Goal: Task Accomplishment & Management: Complete application form

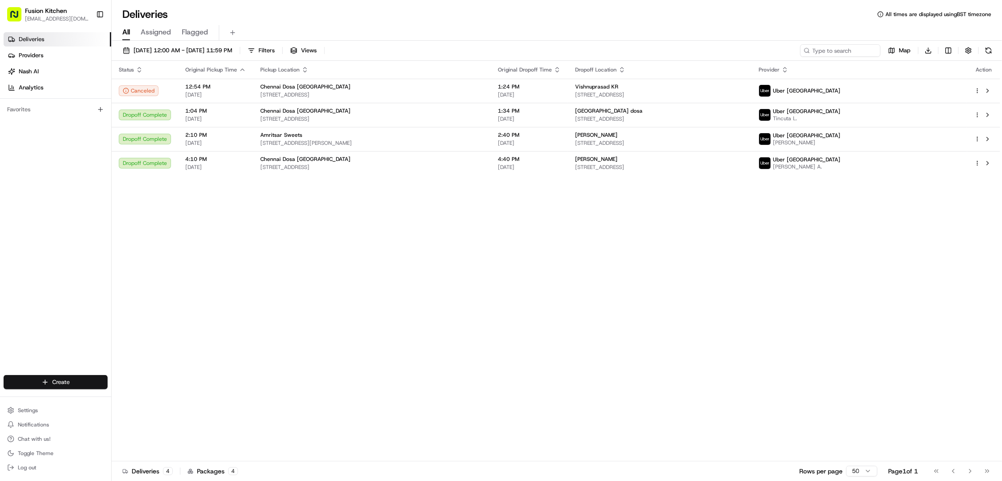
click at [44, 376] on html "Fusion Kitchen [EMAIL_ADDRESS][DOMAIN_NAME] Toggle Sidebar Deliveries Providers…" at bounding box center [501, 240] width 1002 height 481
click at [146, 394] on link "Delivery" at bounding box center [161, 399] width 100 height 16
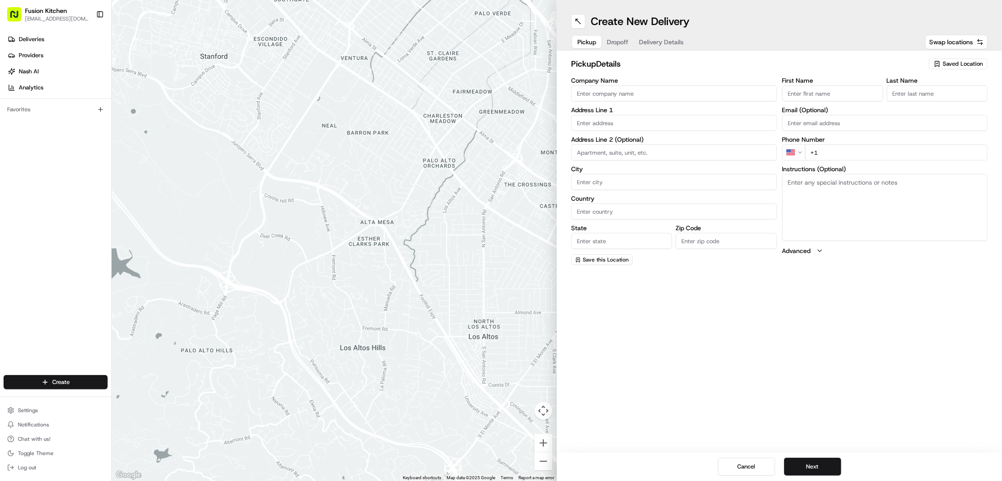
click at [669, 90] on input "Company Name" at bounding box center [674, 93] width 206 height 16
paste input "Wingerz Wingz"
type input "Wingerz Wingz"
click at [804, 90] on input "First Name" at bounding box center [832, 93] width 101 height 16
paste input "[PERSON_NAME]"
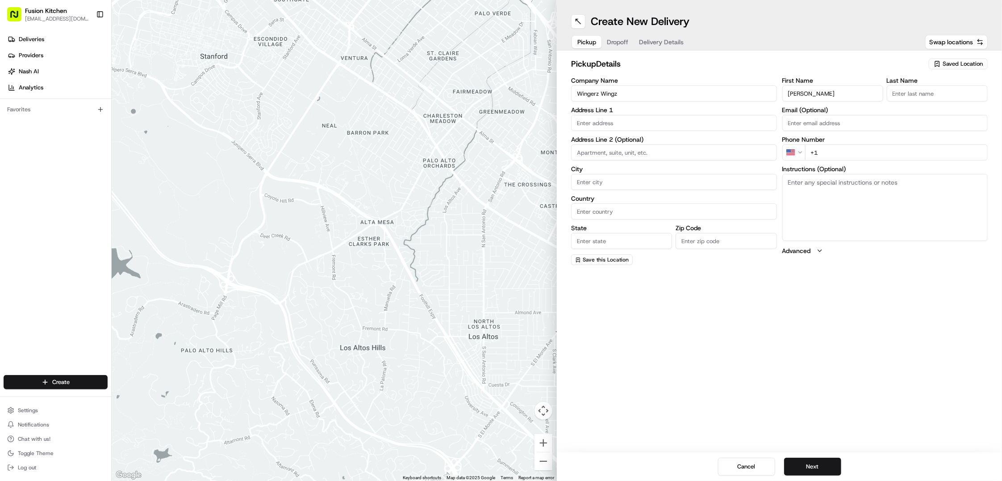
click at [817, 95] on input "[PERSON_NAME]" at bounding box center [832, 93] width 101 height 16
type input "[PERSON_NAME]"
click at [921, 95] on input "Last Name" at bounding box center [937, 93] width 101 height 16
paste input "[PERSON_NAME]"
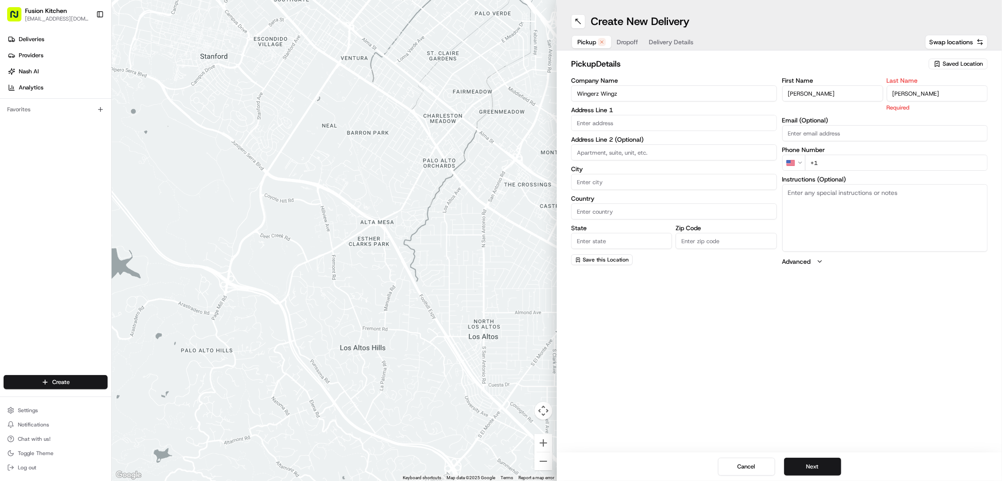
type input "[PERSON_NAME]"
click at [648, 125] on input "text" at bounding box center [674, 123] width 206 height 16
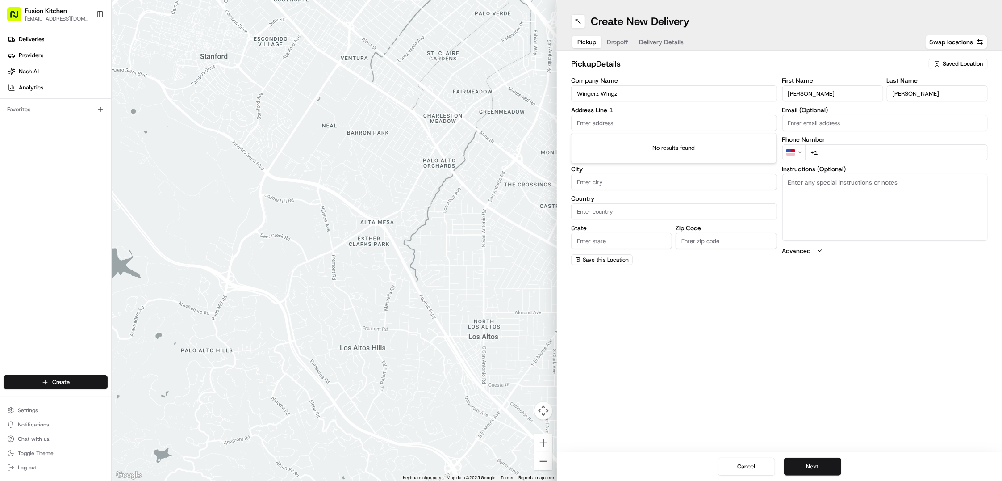
click at [669, 127] on input "text" at bounding box center [674, 123] width 206 height 16
paste input "[STREET_ADDRESS]."
drag, startPoint x: 706, startPoint y: 121, endPoint x: 736, endPoint y: 122, distance: 29.1
click at [736, 122] on input "[STREET_ADDRESS]" at bounding box center [674, 123] width 206 height 16
type input "[GEOGRAPHIC_DATA], [GEOGRAPHIC_DATA], [GEOGRAPHIC_DATA], [GEOGRAPHIC_DATA],"
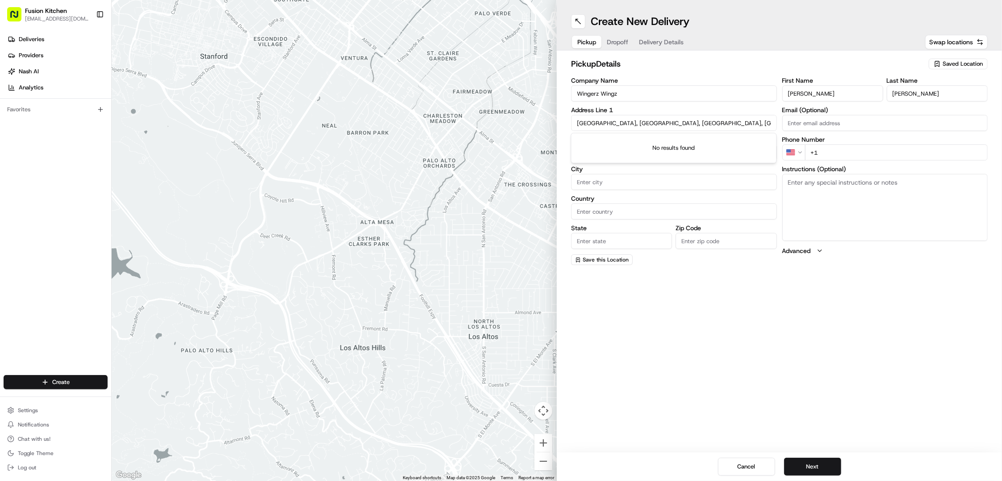
click at [725, 247] on input "Zip Code" at bounding box center [726, 241] width 101 height 16
paste input "N17 8HG"
type input "N17 8HG"
click at [706, 123] on input "[GEOGRAPHIC_DATA], [GEOGRAPHIC_DATA], [GEOGRAPHIC_DATA], [GEOGRAPHIC_DATA]," at bounding box center [674, 123] width 206 height 16
drag, startPoint x: 659, startPoint y: 124, endPoint x: 703, endPoint y: 124, distance: 43.8
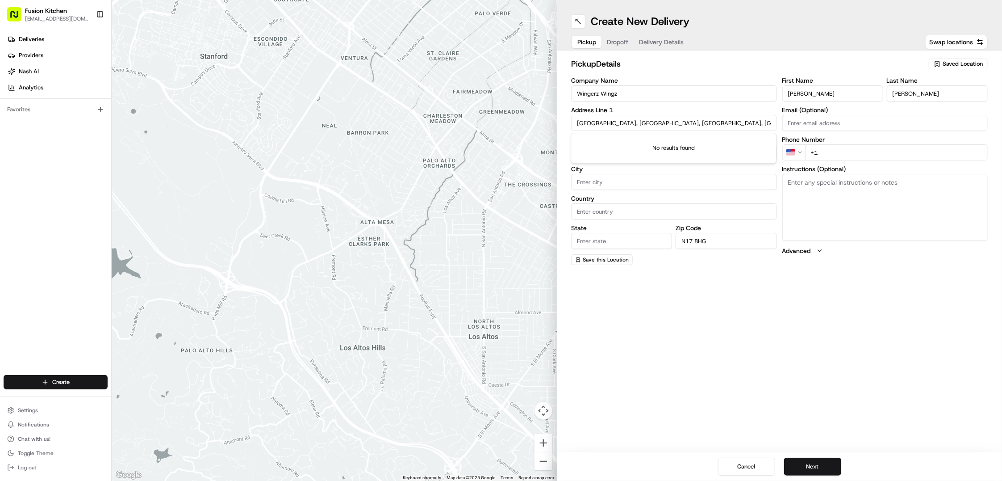
click at [703, 124] on input "[GEOGRAPHIC_DATA], [GEOGRAPHIC_DATA], [GEOGRAPHIC_DATA], [GEOGRAPHIC_DATA]," at bounding box center [674, 123] width 206 height 16
type input "Love Lane, [GEOGRAPHIC_DATA], [GEOGRAPHIC_DATA],,"
click at [617, 209] on input "Country" at bounding box center [674, 211] width 206 height 16
paste input "[GEOGRAPHIC_DATA]"
type input "[GEOGRAPHIC_DATA]"
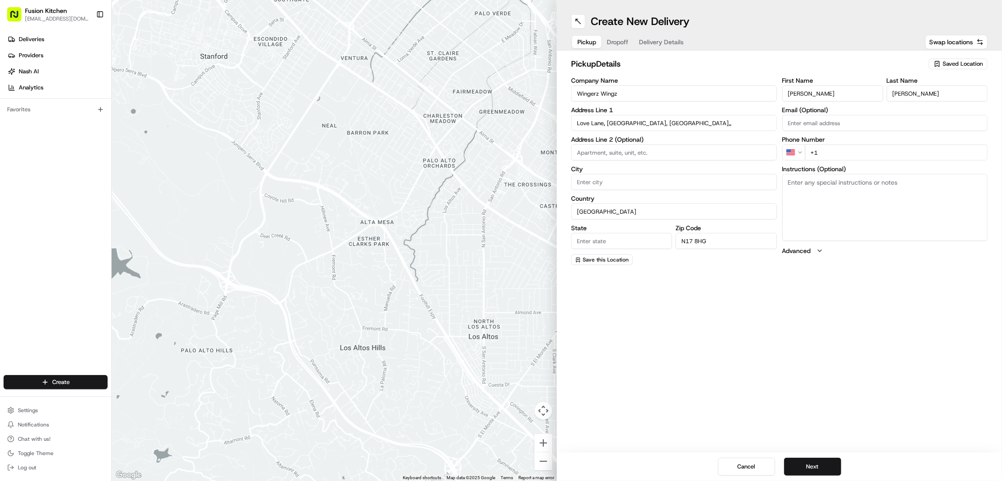
click at [679, 121] on input "Love Lane, [GEOGRAPHIC_DATA], [GEOGRAPHIC_DATA],," at bounding box center [674, 123] width 206 height 16
type input "Love Lane, [GEOGRAPHIC_DATA], [GEOGRAPHIC_DATA]"
click at [797, 155] on html "Fusion Kitchen [EMAIL_ADDRESS][DOMAIN_NAME] Toggle Sidebar Deliveries Providers…" at bounding box center [501, 240] width 1002 height 481
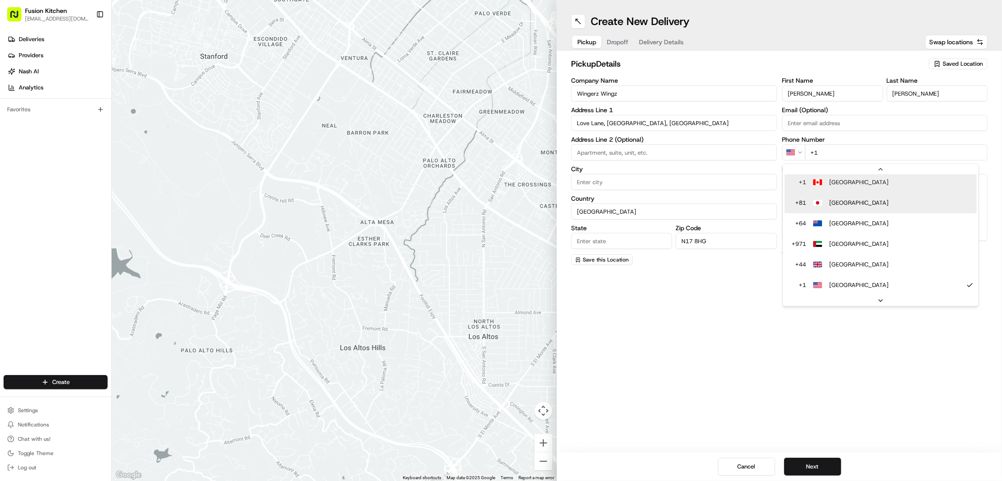
scroll to position [18, 0]
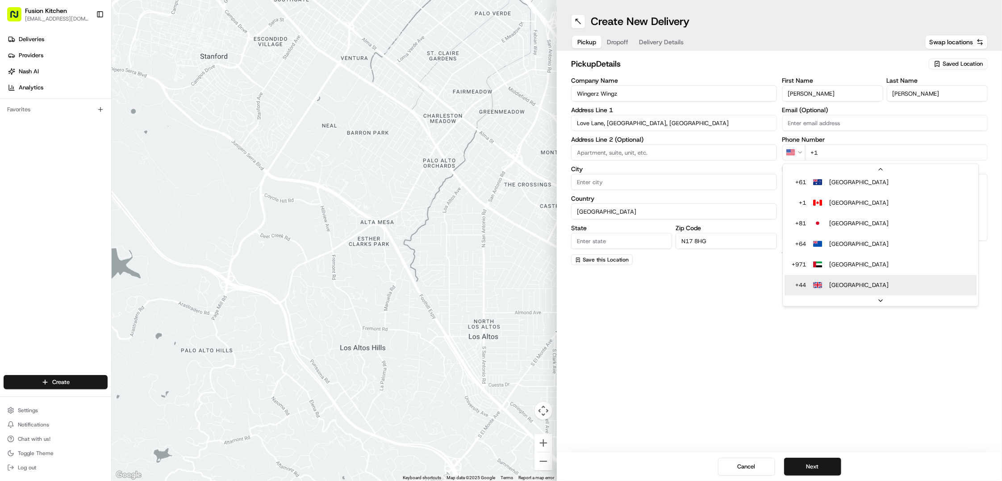
type input "+44"
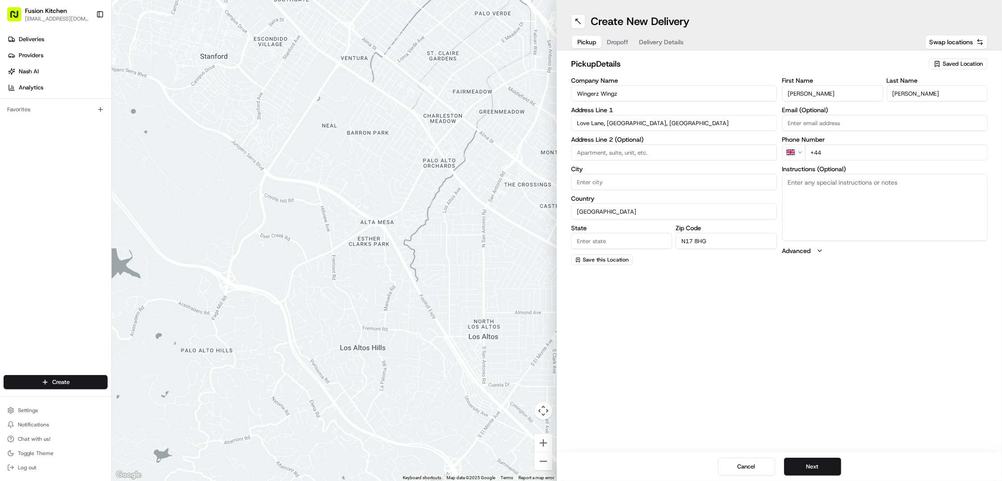
click at [616, 183] on input "City" at bounding box center [674, 182] width 206 height 16
click at [694, 364] on div "Create New Delivery Pickup Dropoff Delivery Details Swap locations pickup Detai…" at bounding box center [779, 240] width 445 height 481
click at [797, 182] on textarea "Instructions (Optional)" at bounding box center [885, 207] width 206 height 67
paste textarea "[STREET_ADDRESS]."
type textarea "[STREET_ADDRESS]."
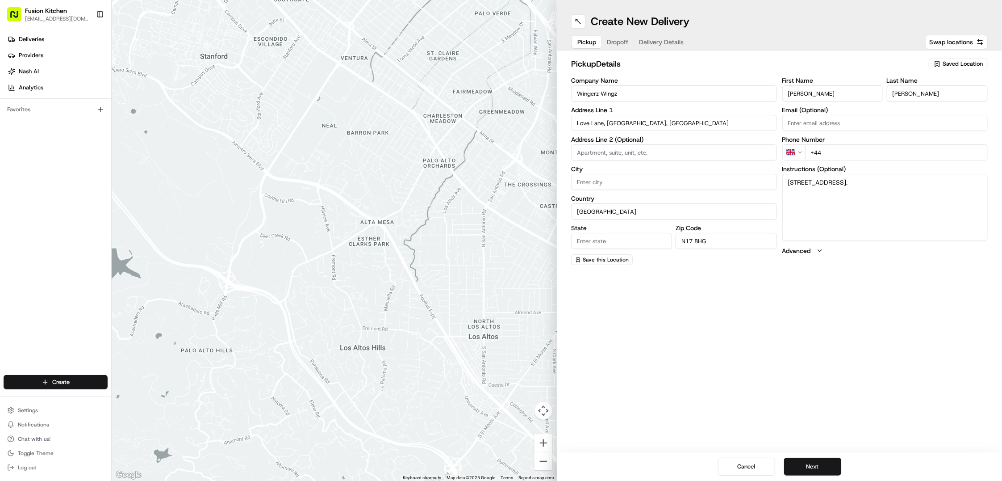
click at [857, 148] on input "+44" at bounding box center [896, 152] width 183 height 16
paste input "20 3488 5931"
type input "[PHONE_NUMBER]"
click at [820, 468] on button "Next" at bounding box center [812, 466] width 57 height 18
click at [605, 239] on input "State" at bounding box center [621, 241] width 101 height 16
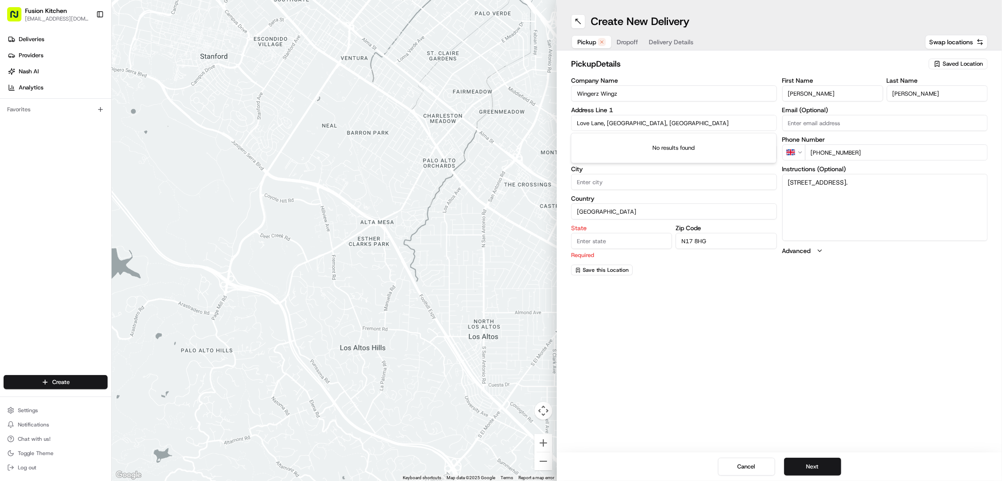
drag, startPoint x: 607, startPoint y: 121, endPoint x: 633, endPoint y: 122, distance: 25.9
click at [633, 122] on input "Love Lane, [GEOGRAPHIC_DATA], [GEOGRAPHIC_DATA]" at bounding box center [674, 123] width 206 height 16
click at [623, 238] on input "State" at bounding box center [621, 241] width 101 height 16
type input "[GEOGRAPHIC_DATA]"
click at [669, 286] on div "Create New Delivery Pickup Dropoff Delivery Details Swap locations pickup Detai…" at bounding box center [779, 240] width 445 height 481
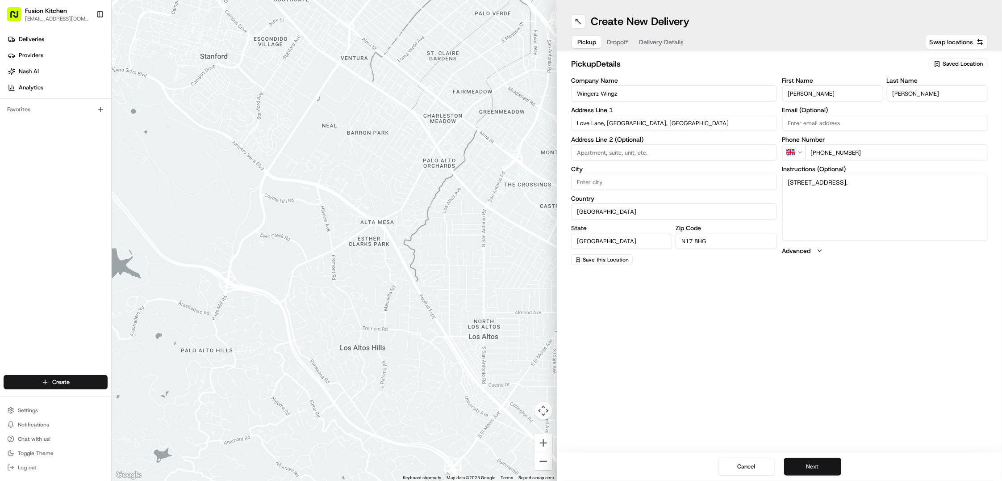
click at [811, 467] on button "Next" at bounding box center [812, 466] width 57 height 18
click at [620, 121] on input "text" at bounding box center [674, 123] width 206 height 16
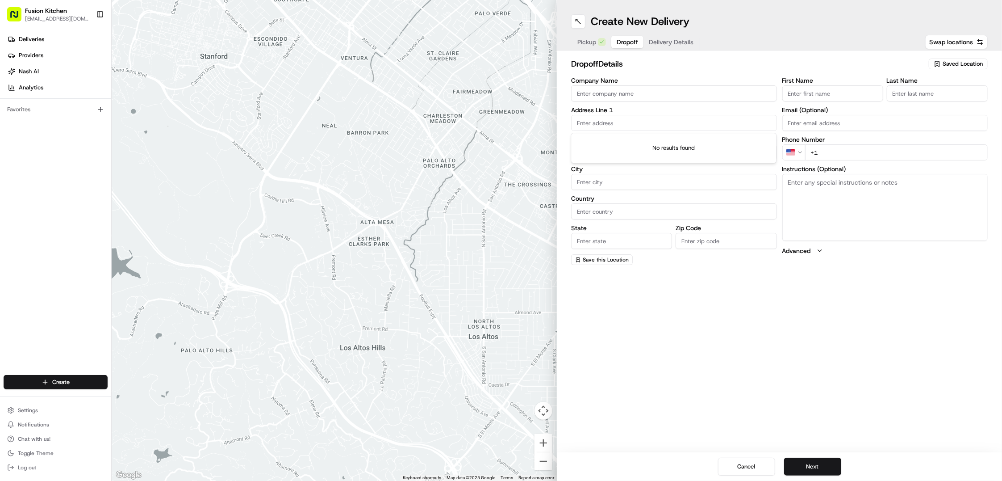
paste input "[STREET_ADDRESS]"
click at [703, 145] on div "[STREET_ADDRESS]" at bounding box center [673, 141] width 201 height 13
type input "[STREET_ADDRESS]"
type input "[GEOGRAPHIC_DATA]"
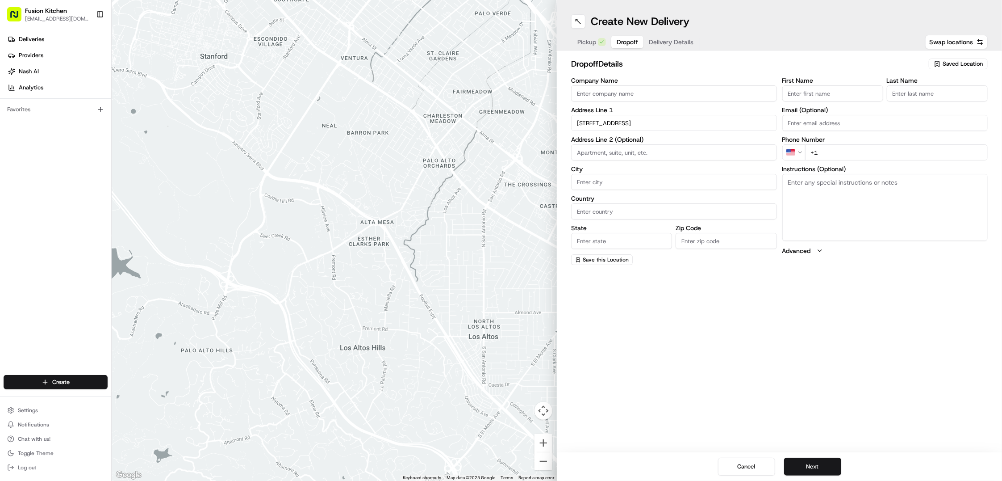
type input "[GEOGRAPHIC_DATA]"
type input "N17 7DD"
type input "[STREET_ADDRESS]"
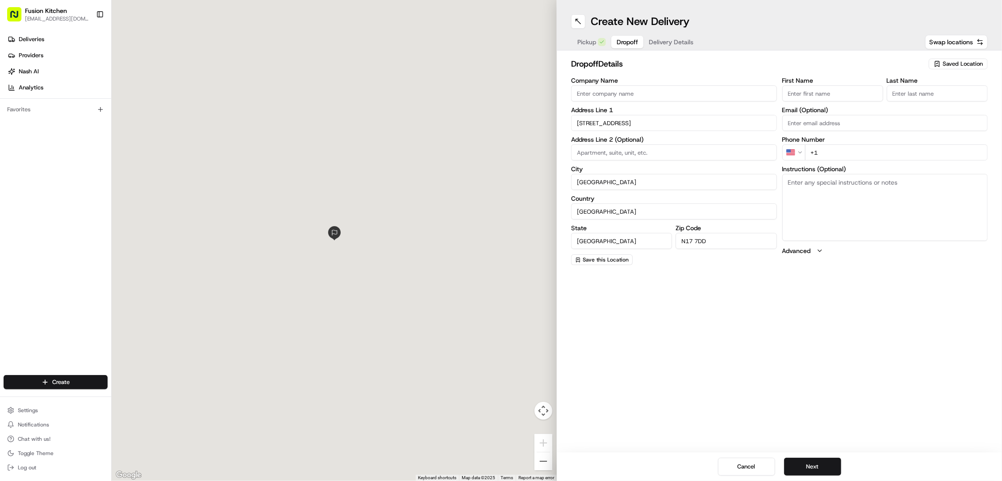
click at [837, 207] on textarea "Instructions (Optional)" at bounding box center [885, 207] width 206 height 67
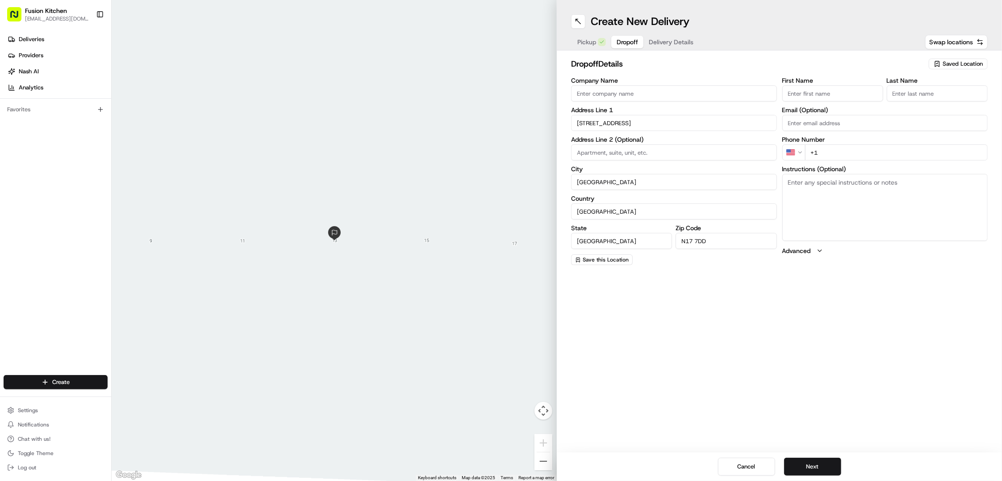
paste textarea "[STREET_ADDRESS]"
type textarea "[STREET_ADDRESS]"
click at [627, 94] on input "Company Name" at bounding box center [674, 93] width 206 height 16
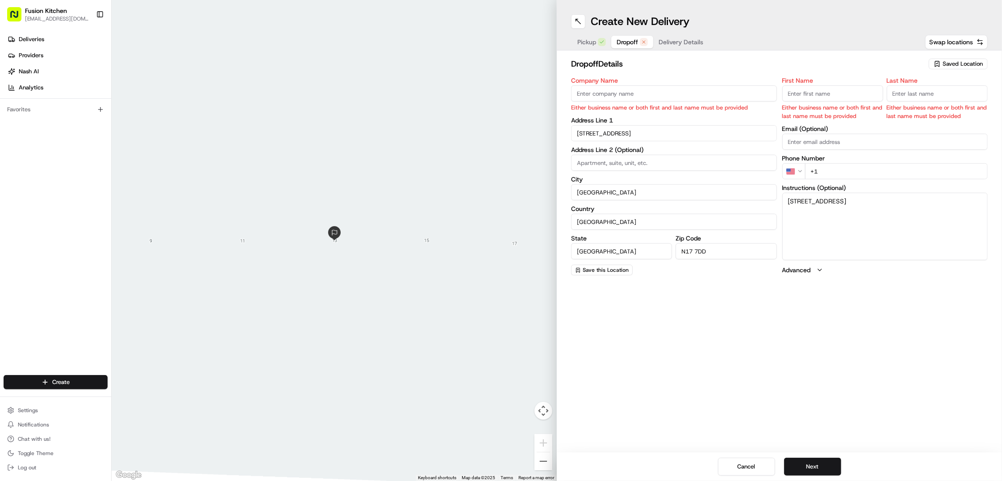
click at [597, 96] on input "Company Name" at bounding box center [674, 93] width 206 height 16
paste input "[PERSON_NAME]"
type input "[PERSON_NAME]"
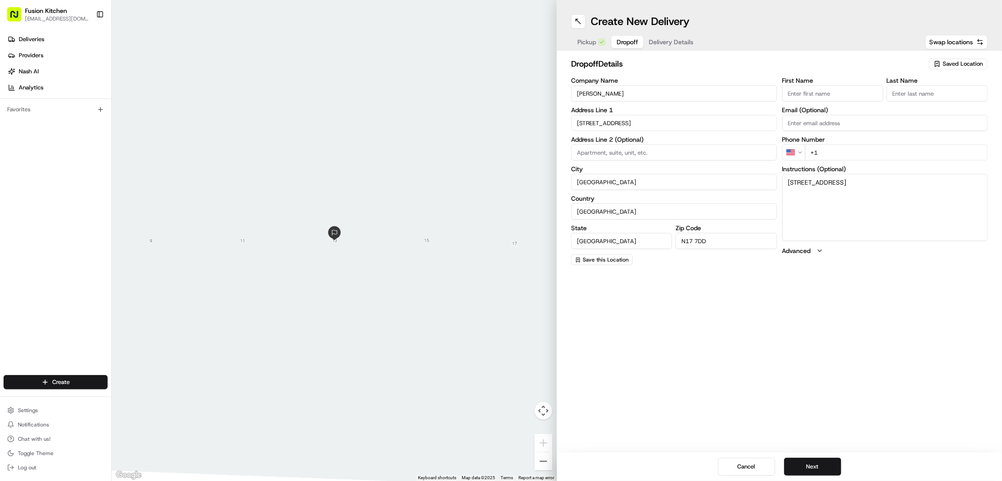
click at [829, 96] on input "First Name" at bounding box center [832, 93] width 101 height 16
paste input "[PERSON_NAME]"
click at [826, 94] on input "[PERSON_NAME]" at bounding box center [832, 93] width 101 height 16
type input "Hamza"
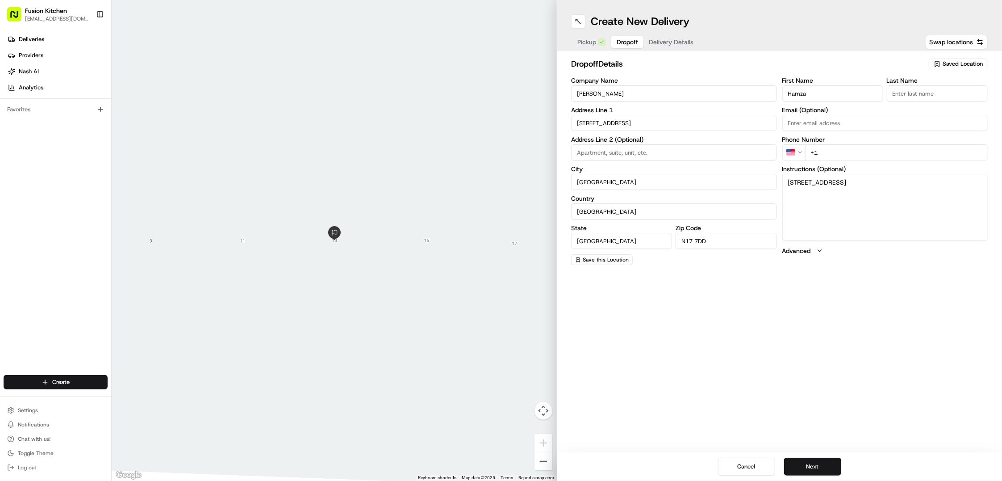
click at [919, 92] on input "Last Name" at bounding box center [937, 93] width 101 height 16
paste input "Abdirashid"
type input "Abdirashid"
click at [797, 152] on html "Fusion Kitchen [EMAIL_ADDRESS][DOMAIN_NAME] Toggle Sidebar Deliveries Providers…" at bounding box center [501, 240] width 1002 height 481
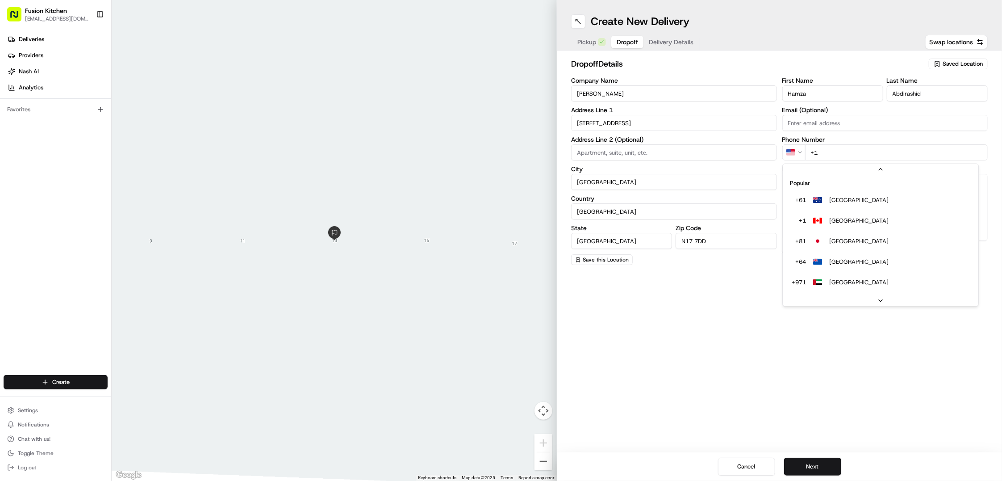
scroll to position [38, 0]
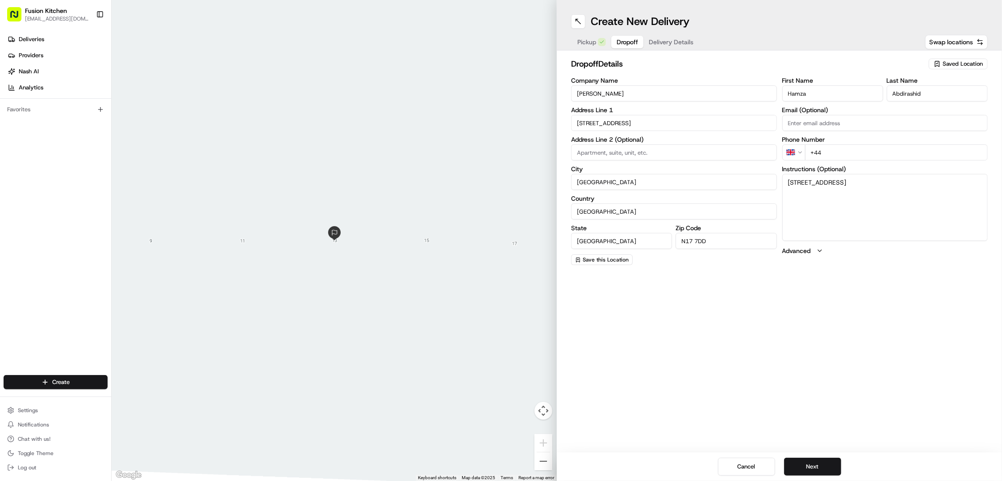
click at [867, 152] on input "+44" at bounding box center [896, 152] width 183 height 16
paste input "7554 951667"
type input "[PHONE_NUMBER]"
click at [823, 465] on button "Next" at bounding box center [812, 466] width 57 height 18
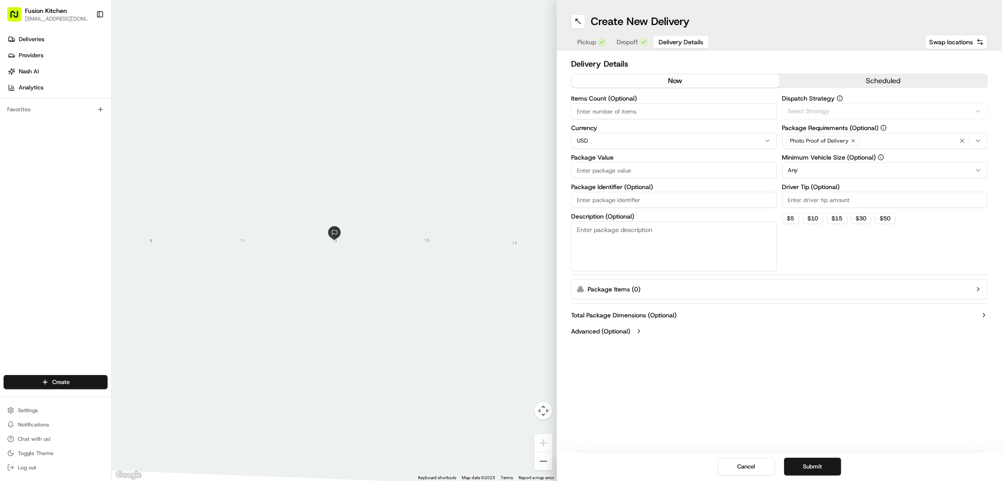
click at [633, 139] on html "Fusion Kitchen [EMAIL_ADDRESS][DOMAIN_NAME] Toggle Sidebar Deliveries Providers…" at bounding box center [501, 240] width 1002 height 481
click at [643, 160] on label "Package Value" at bounding box center [674, 157] width 206 height 6
click at [643, 162] on input "Package Value" at bounding box center [674, 170] width 206 height 16
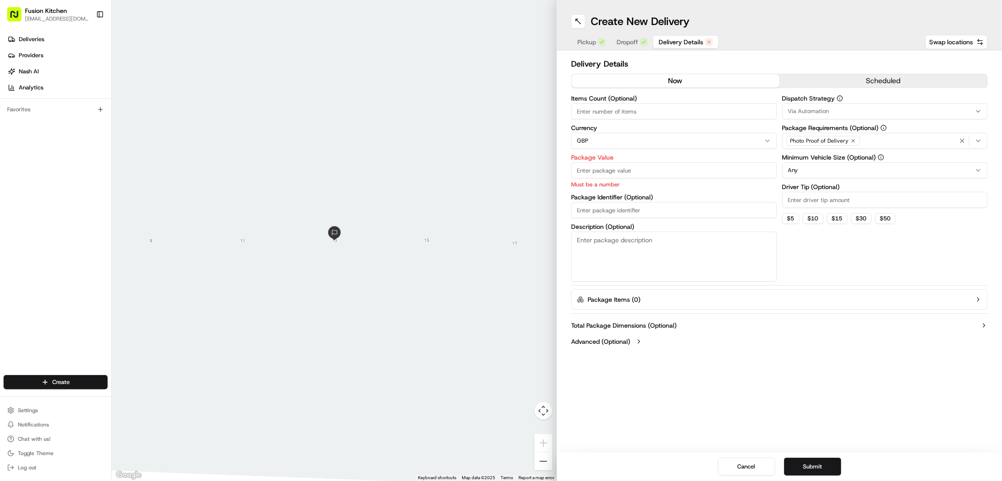
click at [628, 166] on input "Package Value" at bounding box center [674, 170] width 206 height 16
paste input "40.73"
type input "40.73"
click at [804, 465] on button "Submit" at bounding box center [812, 466] width 57 height 18
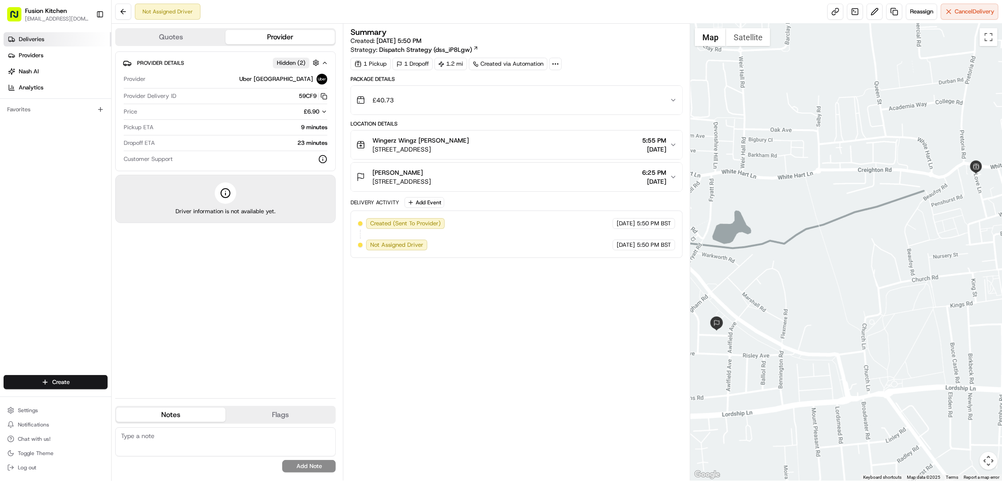
click at [29, 33] on link "Deliveries" at bounding box center [58, 39] width 108 height 14
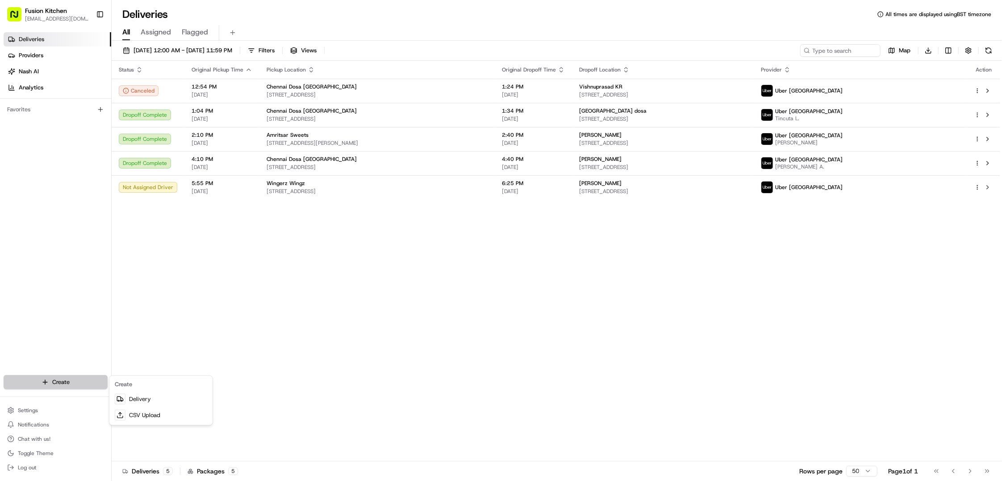
click at [66, 383] on html "Fusion Kitchen [EMAIL_ADDRESS][DOMAIN_NAME] Toggle Sidebar Deliveries Providers…" at bounding box center [501, 240] width 1002 height 481
click at [136, 400] on link "Delivery" at bounding box center [161, 399] width 100 height 16
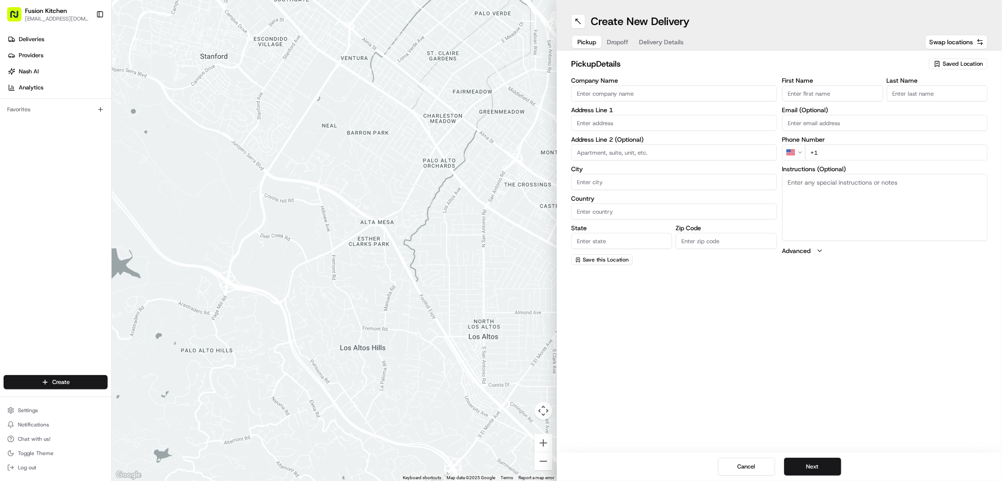
click at [623, 95] on input "Company Name" at bounding box center [674, 93] width 206 height 16
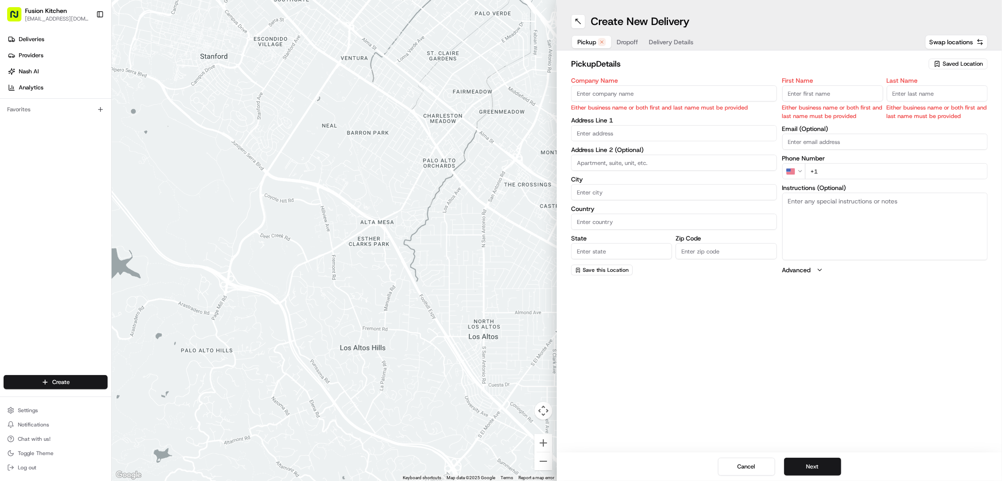
click at [639, 87] on input "Company Name" at bounding box center [674, 93] width 206 height 16
paste input "Wingerz Wingz"
type input "Wingerz Wingz"
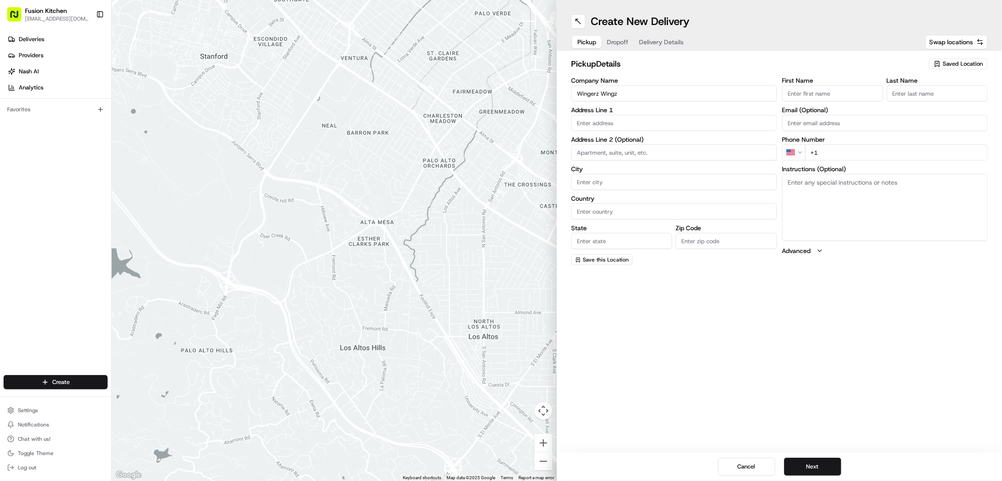
click at [814, 92] on input "First Name" at bounding box center [832, 93] width 101 height 16
paste input "[PERSON_NAME]"
click at [812, 91] on input "[PERSON_NAME]" at bounding box center [832, 93] width 101 height 16
type input "[PERSON_NAME]"
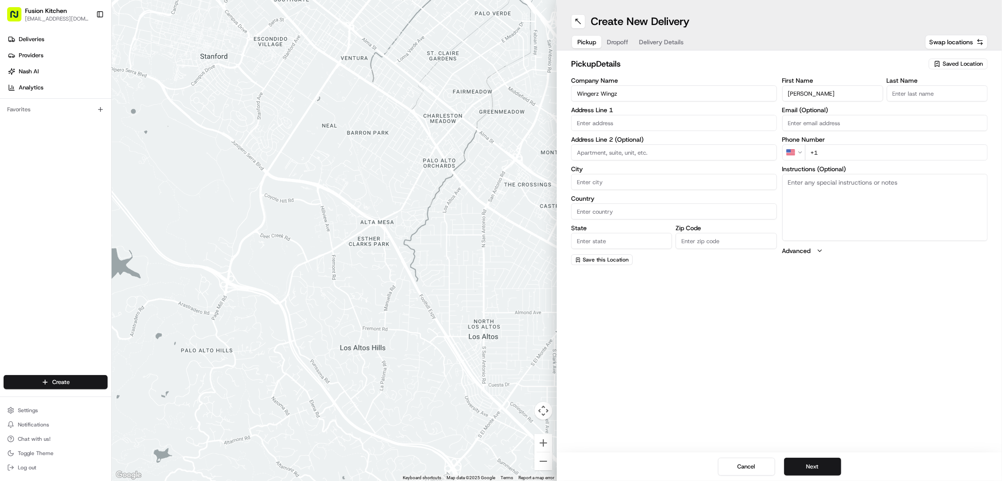
click at [913, 97] on input "Last Name" at bounding box center [937, 93] width 101 height 16
paste input "[PERSON_NAME]"
type input "[PERSON_NAME]"
click at [683, 128] on input "text" at bounding box center [674, 123] width 206 height 16
click at [619, 122] on input "text" at bounding box center [674, 123] width 206 height 16
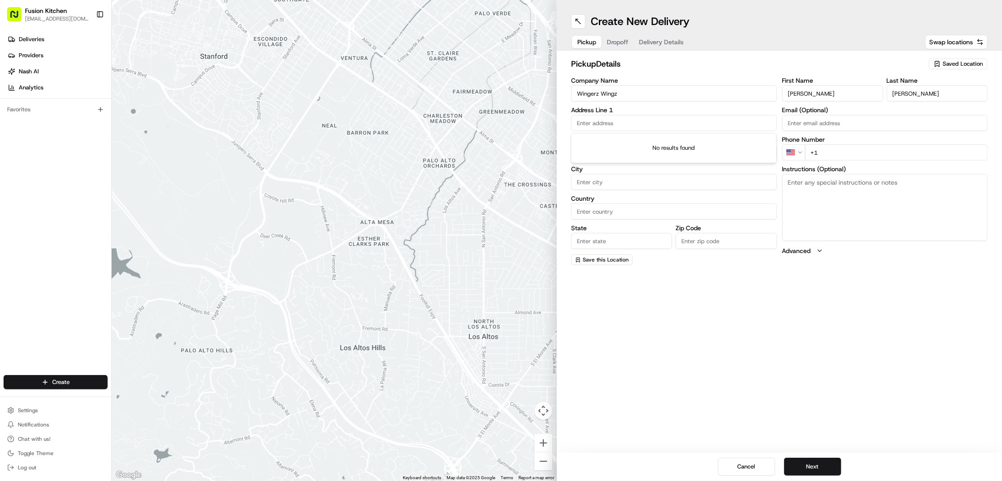
paste input "[STREET_ADDRESS]"
click at [715, 122] on input "[STREET_ADDRESS]" at bounding box center [674, 123] width 206 height 16
drag, startPoint x: 740, startPoint y: 123, endPoint x: 708, endPoint y: 123, distance: 32.6
click at [708, 123] on input "[STREET_ADDRESS]" at bounding box center [674, 123] width 206 height 16
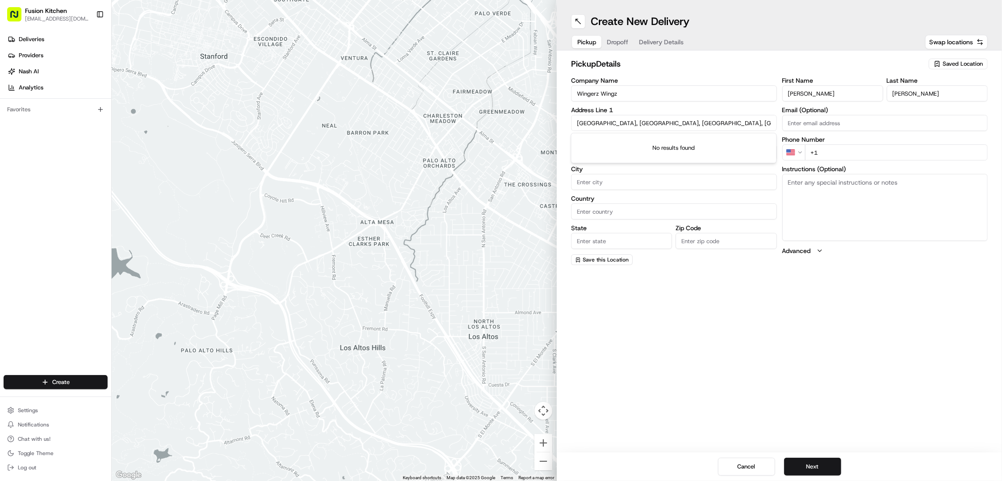
type input "[GEOGRAPHIC_DATA], [GEOGRAPHIC_DATA], [GEOGRAPHIC_DATA], [GEOGRAPHIC_DATA],"
click at [732, 242] on input "Zip Code" at bounding box center [726, 241] width 101 height 16
paste input "N17 8HG"
type input "N17 8HG"
drag, startPoint x: 662, startPoint y: 121, endPoint x: 708, endPoint y: 122, distance: 46.0
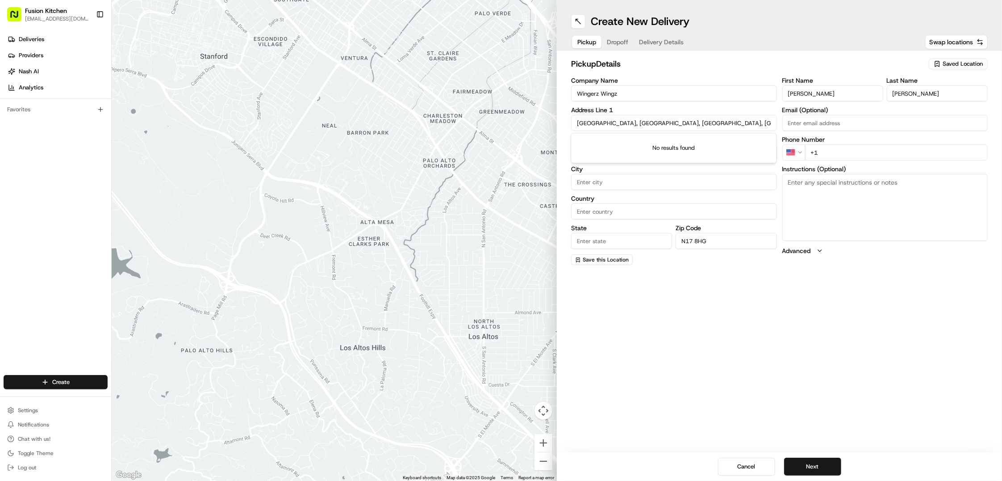
click at [708, 122] on input "[GEOGRAPHIC_DATA], [GEOGRAPHIC_DATA], [GEOGRAPHIC_DATA], [GEOGRAPHIC_DATA]," at bounding box center [674, 123] width 206 height 16
type input "Love Lane, [GEOGRAPHIC_DATA], [GEOGRAPHIC_DATA],"
click at [593, 211] on input "Country" at bounding box center [674, 211] width 206 height 16
paste input "[GEOGRAPHIC_DATA],"
type input "[GEOGRAPHIC_DATA],"
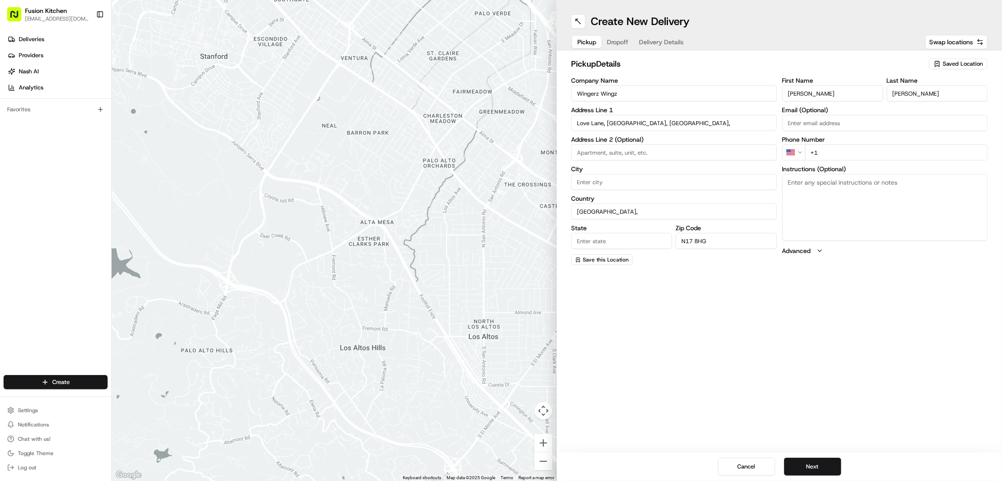
click at [616, 234] on input "State" at bounding box center [621, 241] width 101 height 16
type input "[GEOGRAPHIC_DATA]"
click at [800, 152] on html "Fusion Kitchen [EMAIL_ADDRESS][DOMAIN_NAME] Toggle Sidebar Deliveries Providers…" at bounding box center [501, 240] width 1002 height 481
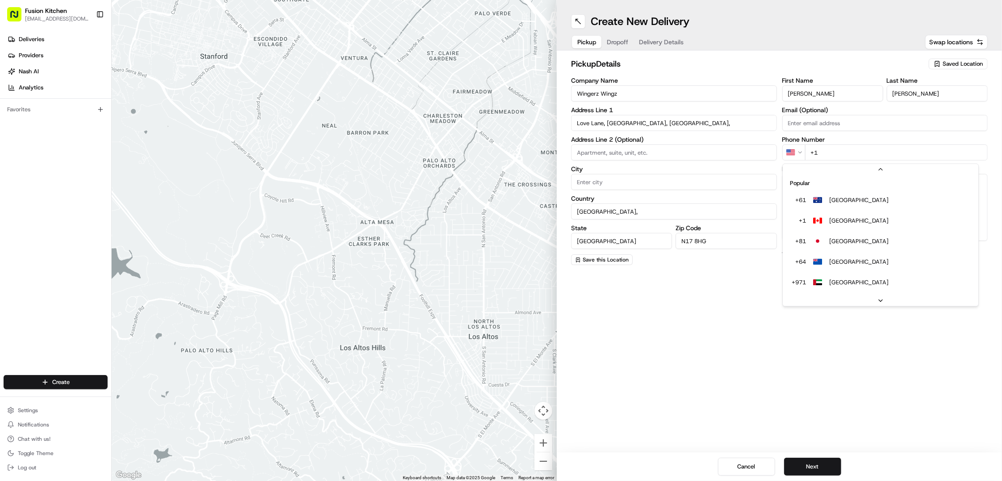
scroll to position [38, 0]
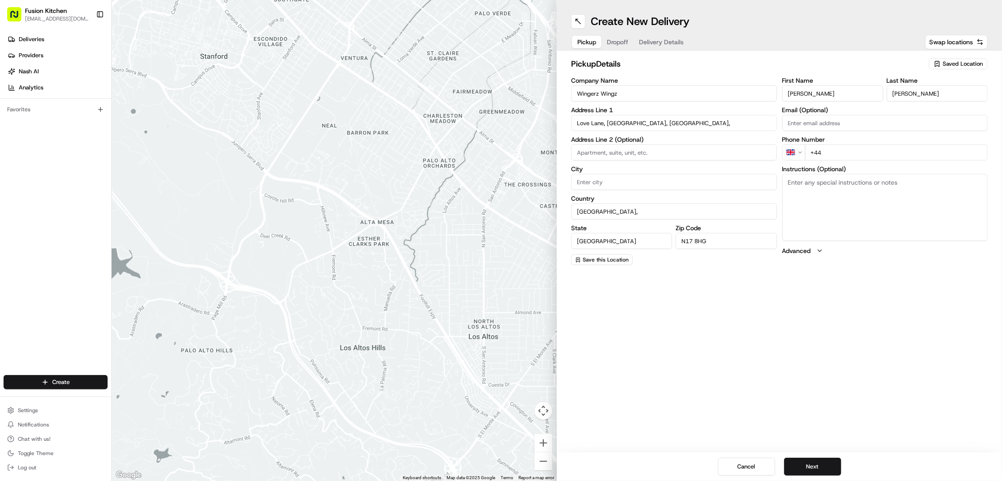
click at [820, 149] on input "+44" at bounding box center [896, 152] width 183 height 16
paste input "20 3488 5931"
type input "[PHONE_NUMBER]"
click at [817, 183] on textarea "Instructions (Optional)" at bounding box center [885, 207] width 206 height 67
paste textarea "[STREET_ADDRESS]"
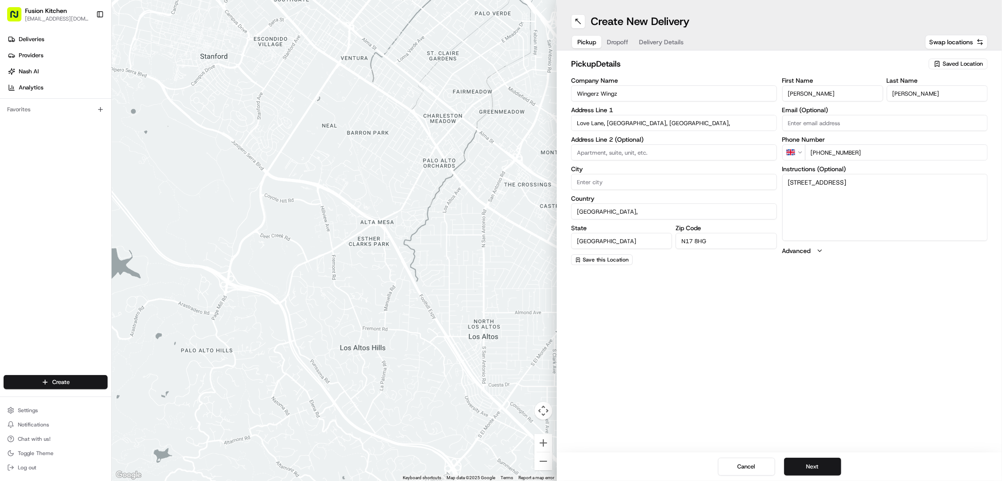
type textarea "[STREET_ADDRESS]"
drag, startPoint x: 635, startPoint y: 121, endPoint x: 663, endPoint y: 122, distance: 28.6
click at [663, 122] on input "Love Lane, [GEOGRAPHIC_DATA], [GEOGRAPHIC_DATA]," at bounding box center [674, 123] width 206 height 16
type input "Love Lane, [GEOGRAPHIC_DATA]"
click at [818, 468] on button "Next" at bounding box center [812, 466] width 57 height 18
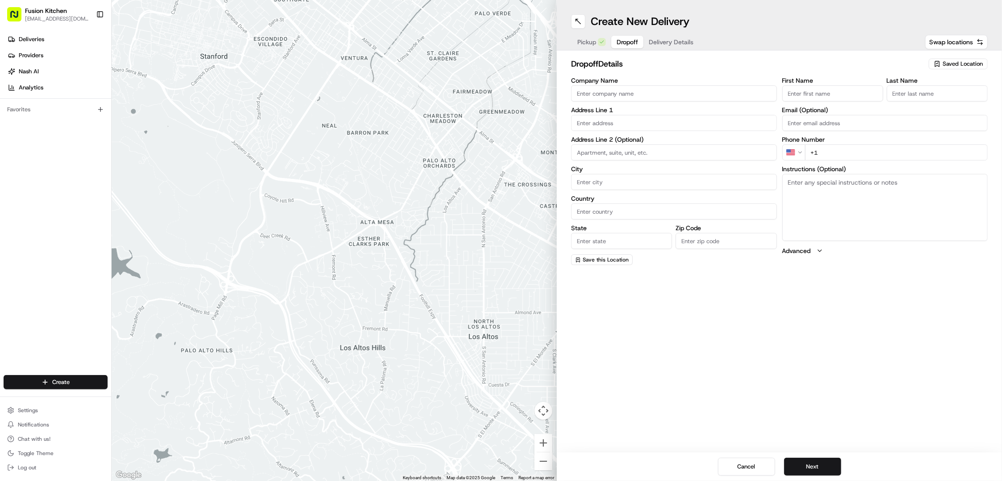
click at [650, 91] on input "Company Name" at bounding box center [674, 93] width 206 height 16
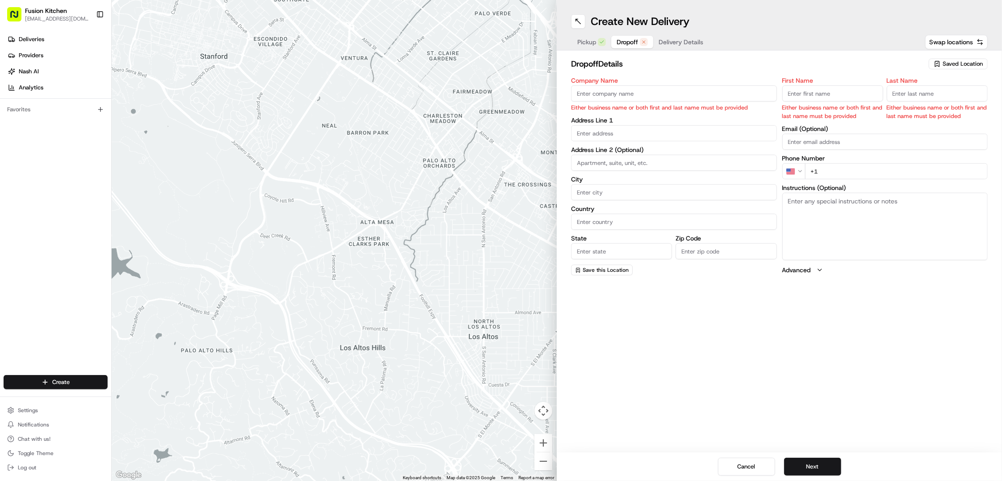
click at [672, 129] on input "text" at bounding box center [674, 133] width 206 height 16
paste input "[STREET_ADDRESS][PERSON_NAME]"
click at [669, 153] on div "[STREET_ADDRESS][PERSON_NAME]" at bounding box center [673, 152] width 201 height 13
type input "[STREET_ADDRESS][PERSON_NAME]"
type input "[GEOGRAPHIC_DATA]"
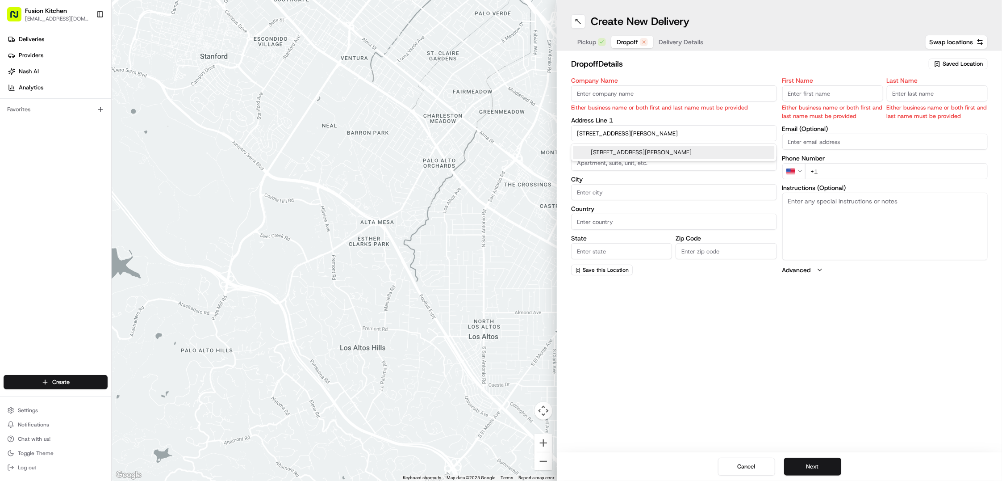
type input "[GEOGRAPHIC_DATA]"
type input "N17 6UJ"
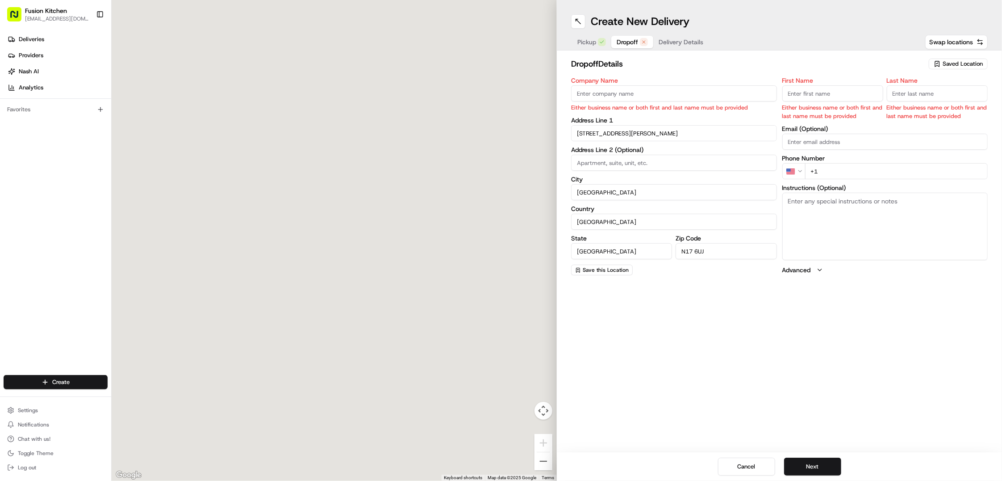
type input "[STREET_ADDRESS][PERSON_NAME]"
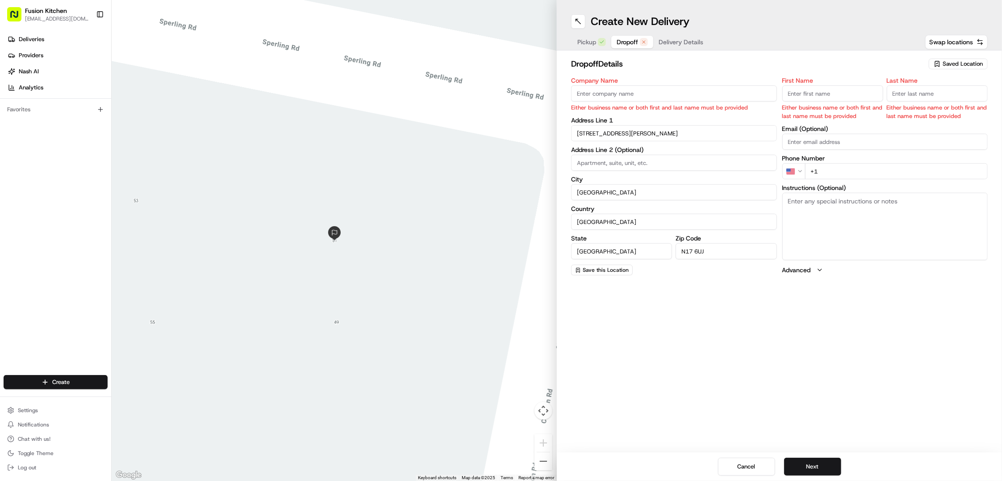
click at [819, 216] on textarea "Instructions (Optional)" at bounding box center [885, 225] width 206 height 67
paste textarea "[STREET_ADDRESS][PERSON_NAME]"
type textarea "[STREET_ADDRESS][PERSON_NAME]"
click at [637, 92] on input "Company Name" at bounding box center [674, 93] width 206 height 16
click at [652, 96] on input "Company Name" at bounding box center [674, 93] width 206 height 16
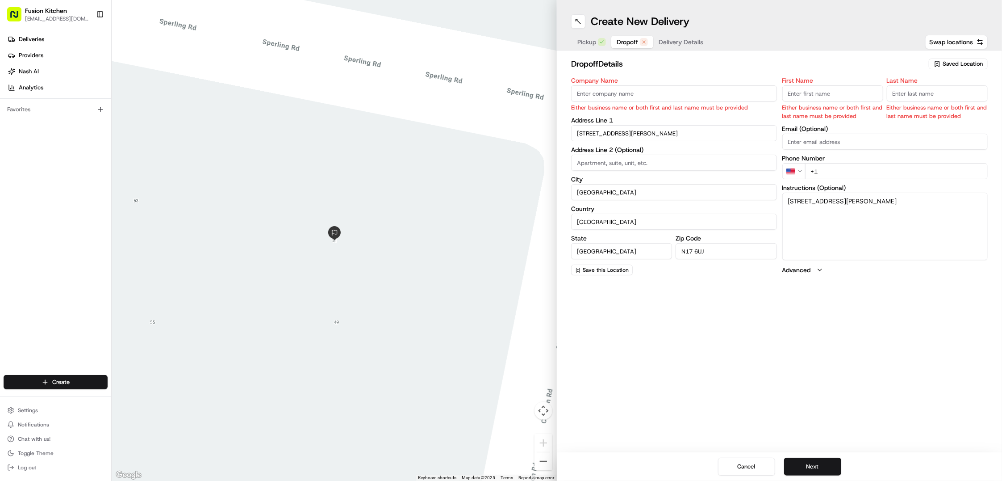
paste input "[PERSON_NAME] |"
type input "[PERSON_NAME] |"
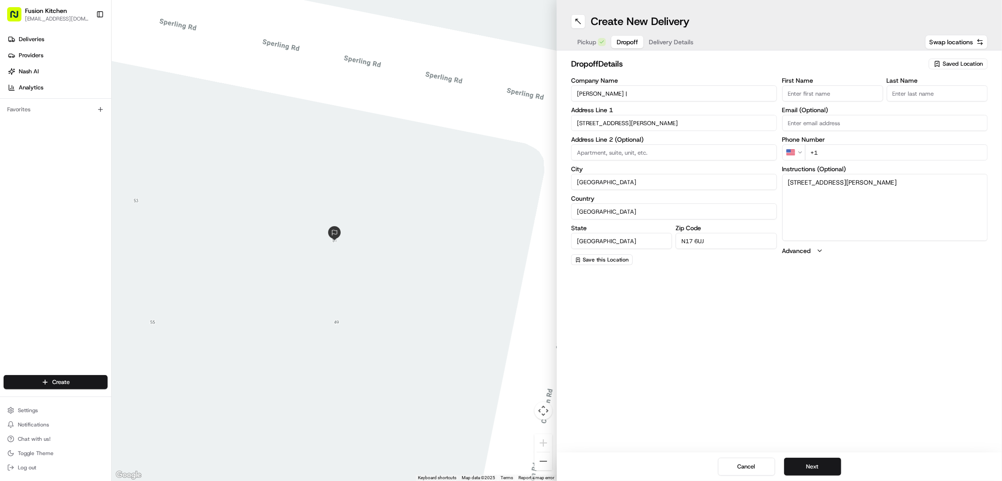
click at [839, 92] on input "First Name" at bounding box center [832, 93] width 101 height 16
paste input "[PERSON_NAME] |"
type input "[PERSON_NAME]"
click at [711, 95] on input "[PERSON_NAME] |" at bounding box center [674, 93] width 206 height 16
type input "[PERSON_NAME]"
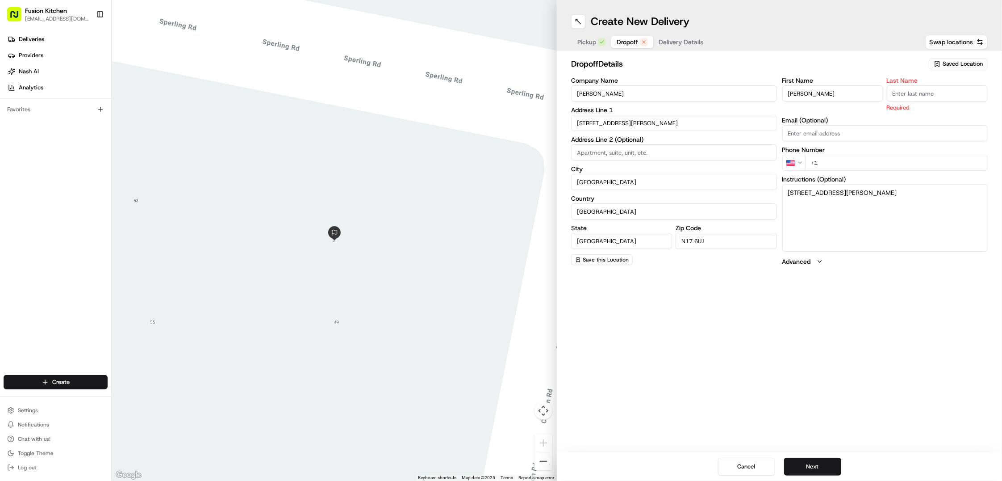
click at [820, 93] on input "[PERSON_NAME]" at bounding box center [832, 93] width 101 height 16
type input "[PERSON_NAME]"
click at [953, 91] on input "Last Name" at bounding box center [937, 93] width 101 height 16
paste input "[PERSON_NAME]"
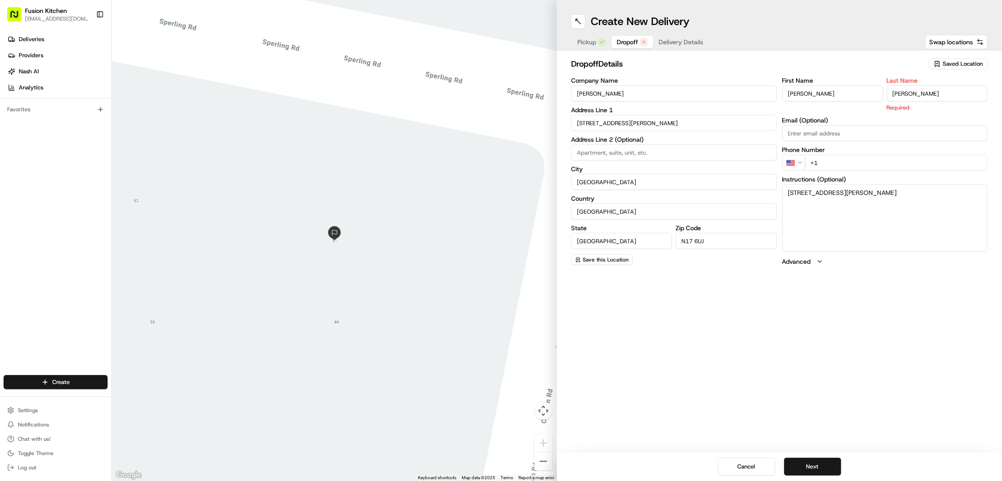
type input "[PERSON_NAME]"
click at [882, 159] on input "+1" at bounding box center [896, 152] width 183 height 16
paste input "[PHONE_NUMBER]"
click at [796, 152] on html "Fusion Kitchen [EMAIL_ADDRESS][DOMAIN_NAME] Toggle Sidebar Deliveries Providers…" at bounding box center [501, 240] width 1002 height 481
click at [843, 152] on input "+44" at bounding box center [896, 152] width 183 height 16
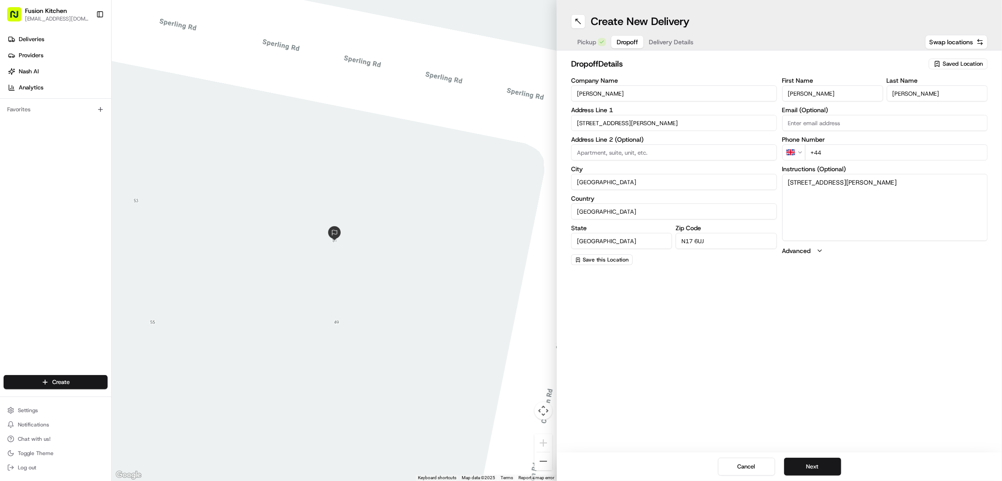
paste input "7715 292307"
type input "[PHONE_NUMBER]"
click at [821, 471] on button "Next" at bounding box center [812, 466] width 57 height 18
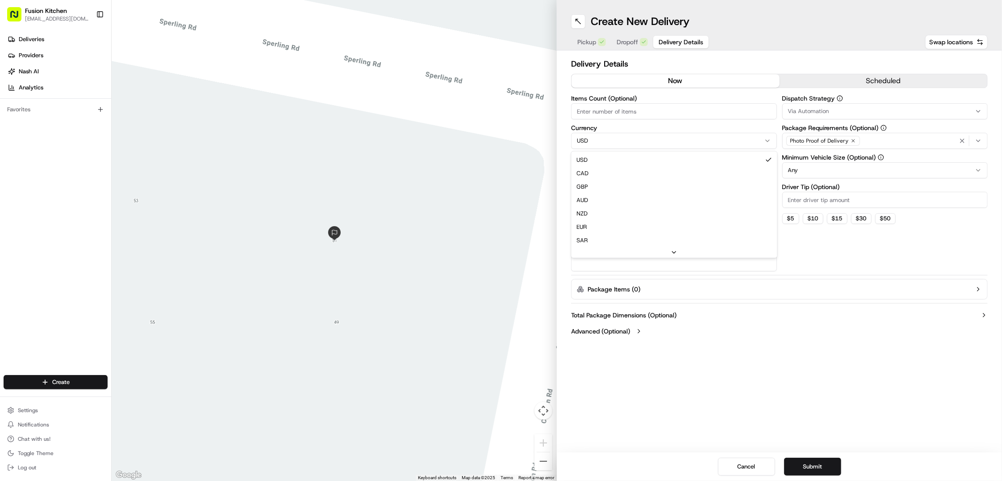
click at [615, 134] on html "Fusion Kitchen [EMAIL_ADDRESS][DOMAIN_NAME] Toggle Sidebar Deliveries Providers…" at bounding box center [501, 240] width 1002 height 481
click at [630, 171] on input "Package Value" at bounding box center [674, 170] width 206 height 16
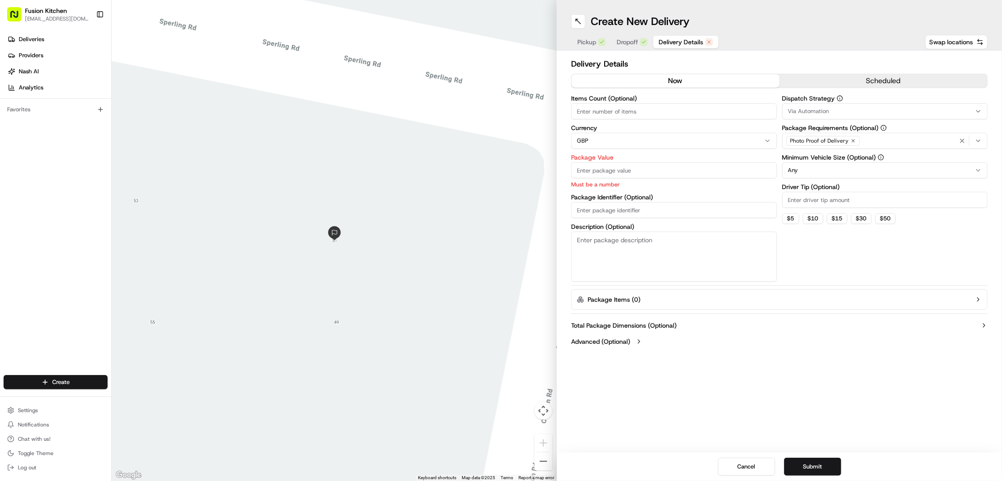
click at [641, 173] on input "Package Value" at bounding box center [674, 170] width 206 height 16
paste input "28.88"
type input "28.88"
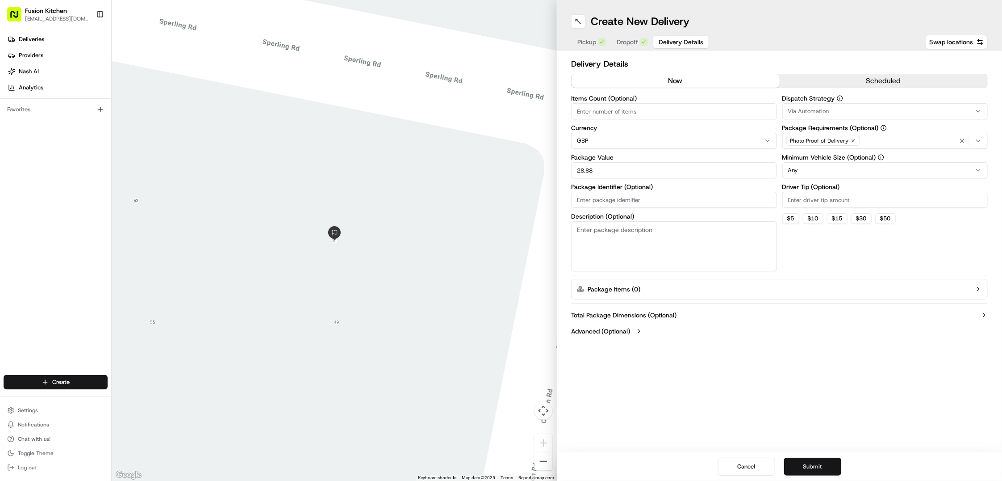
click at [822, 468] on button "Submit" at bounding box center [812, 466] width 57 height 18
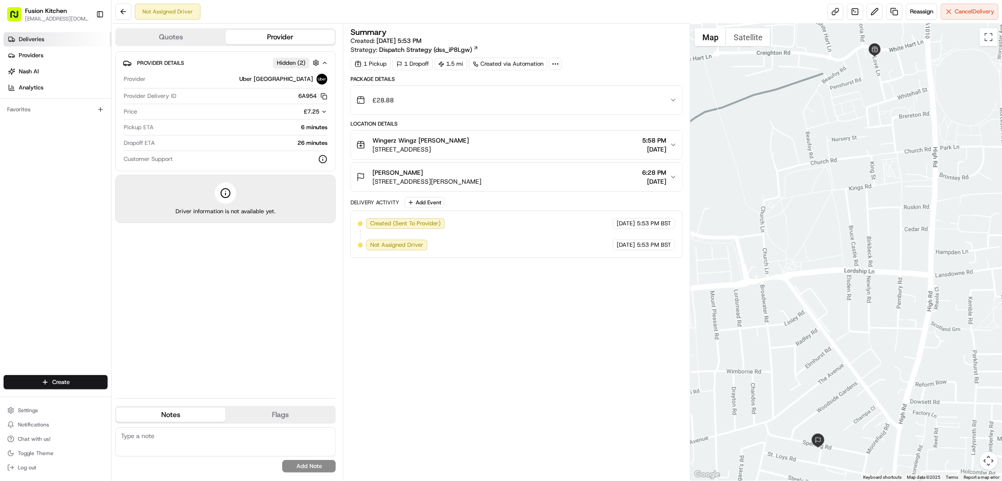
click at [33, 37] on span "Deliveries" at bounding box center [31, 39] width 25 height 8
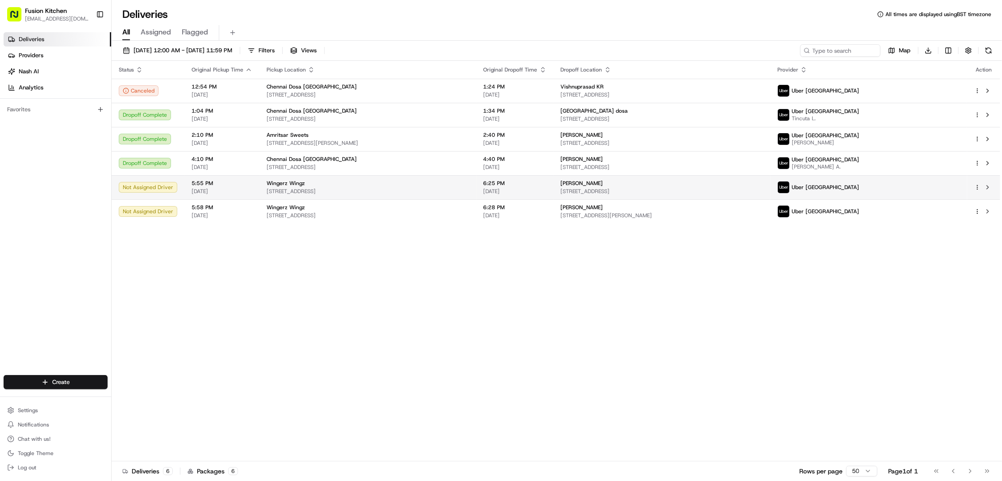
click at [739, 191] on span "[STREET_ADDRESS]" at bounding box center [662, 191] width 203 height 7
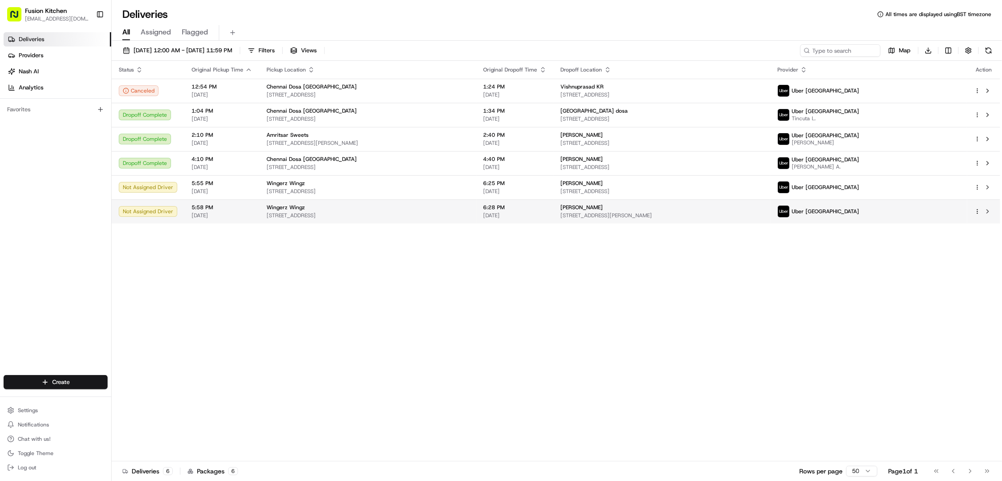
click at [600, 213] on span "[STREET_ADDRESS][PERSON_NAME]" at bounding box center [662, 215] width 203 height 7
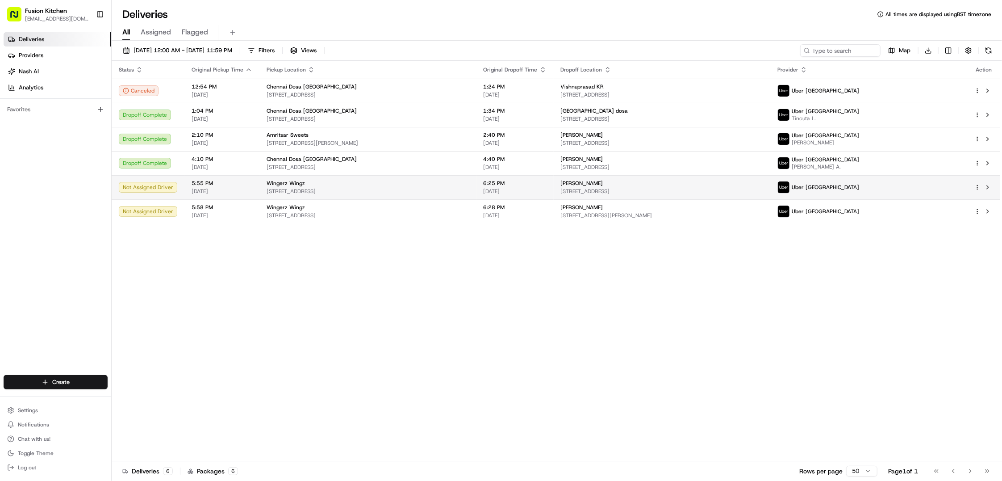
click at [978, 188] on html "Fusion Kitchen [EMAIL_ADDRESS][DOMAIN_NAME] Toggle Sidebar Deliveries Providers…" at bounding box center [501, 240] width 1002 height 481
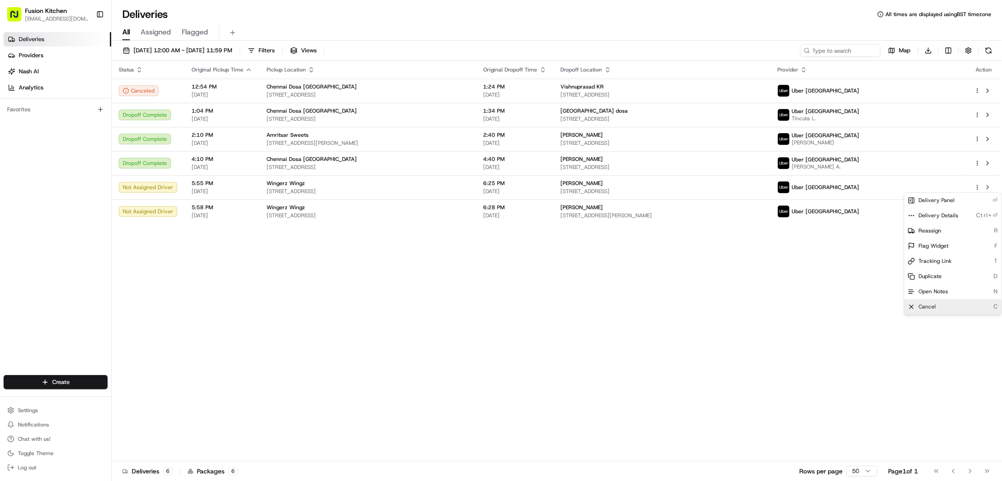
click at [938, 303] on div "Cancel C" at bounding box center [952, 306] width 97 height 15
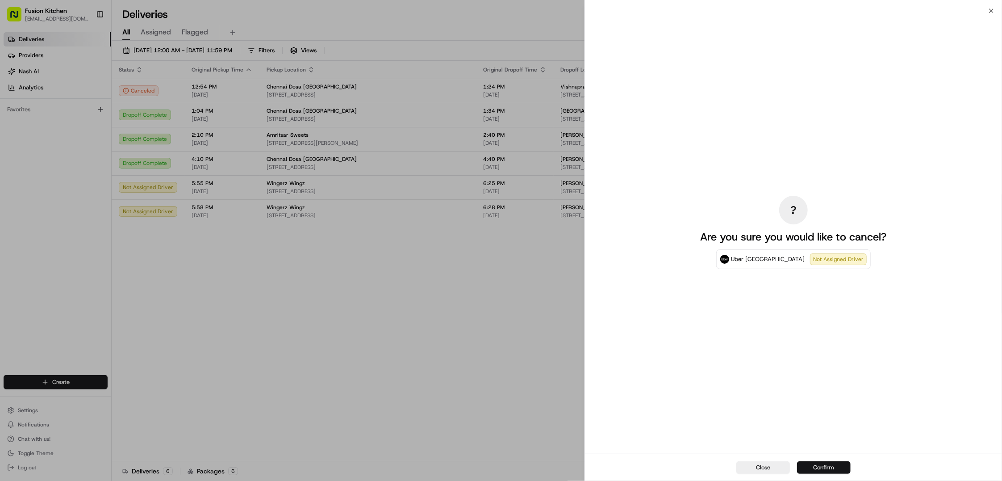
click at [834, 462] on button "Confirm" at bounding box center [824, 467] width 54 height 13
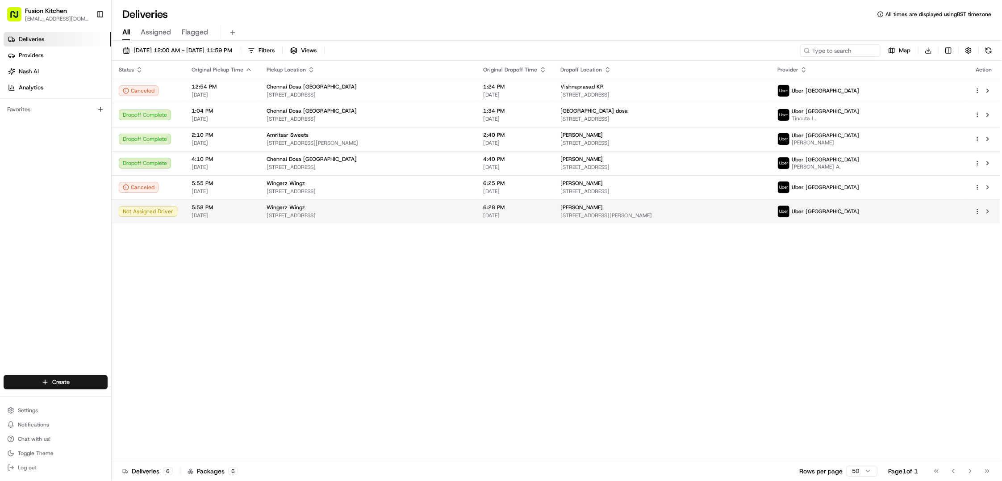
click at [979, 212] on html "Fusion Kitchen [EMAIL_ADDRESS][DOMAIN_NAME] Toggle Sidebar Deliveries Providers…" at bounding box center [501, 240] width 1002 height 481
